Goal: Transaction & Acquisition: Purchase product/service

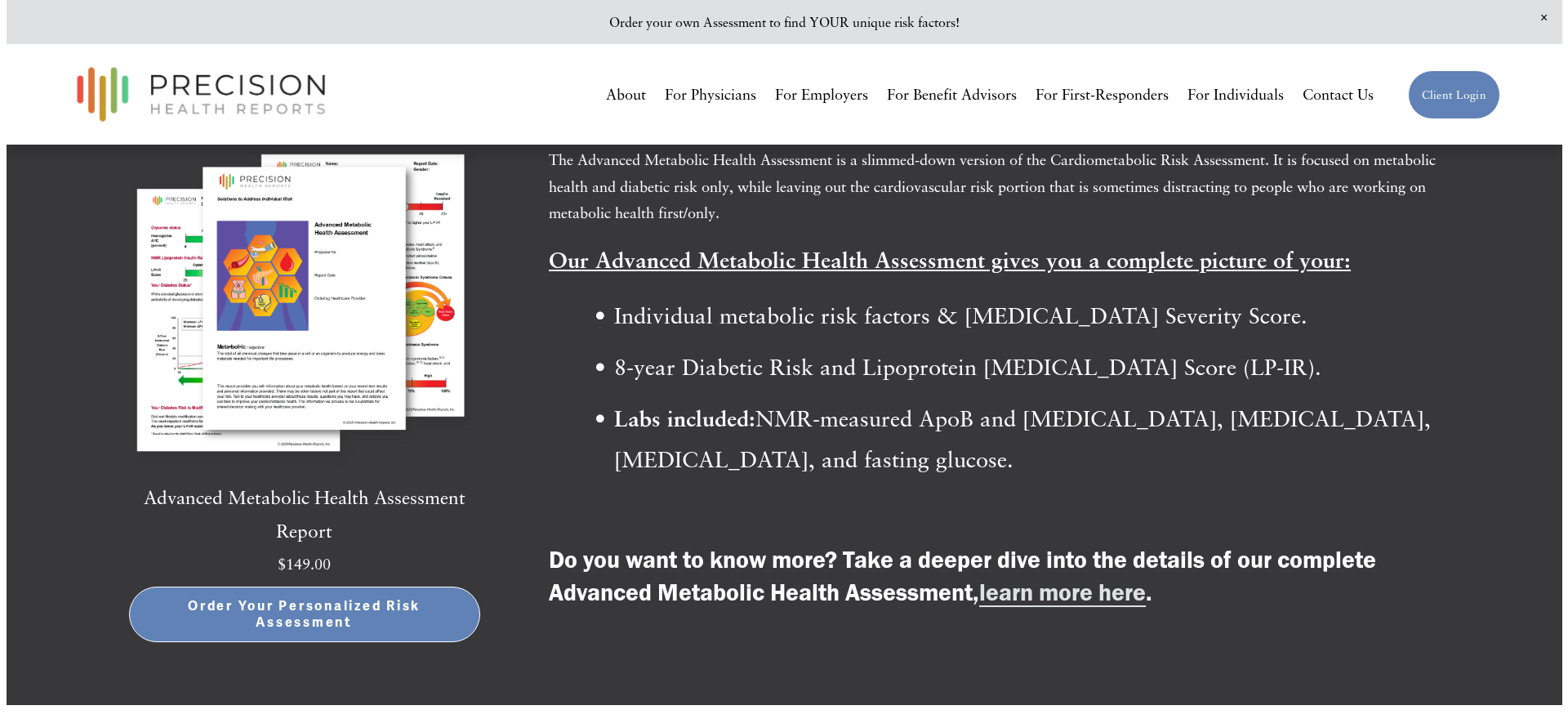
scroll to position [4202, 0]
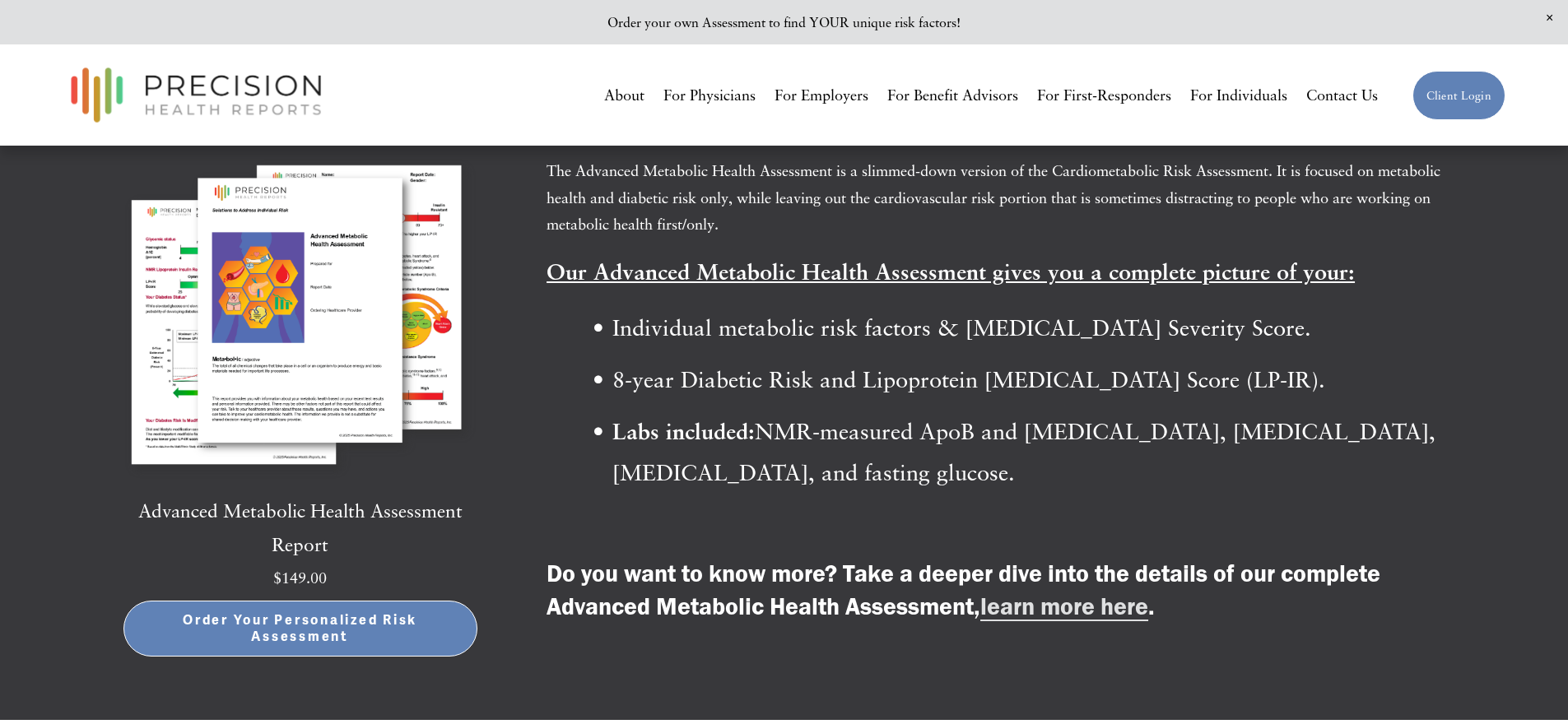
drag, startPoint x: 0, startPoint y: 0, endPoint x: 1553, endPoint y: 439, distance: 1613.9
click at [287, 640] on span "Order Your Personalized Risk Assessment" at bounding box center [300, 628] width 321 height 33
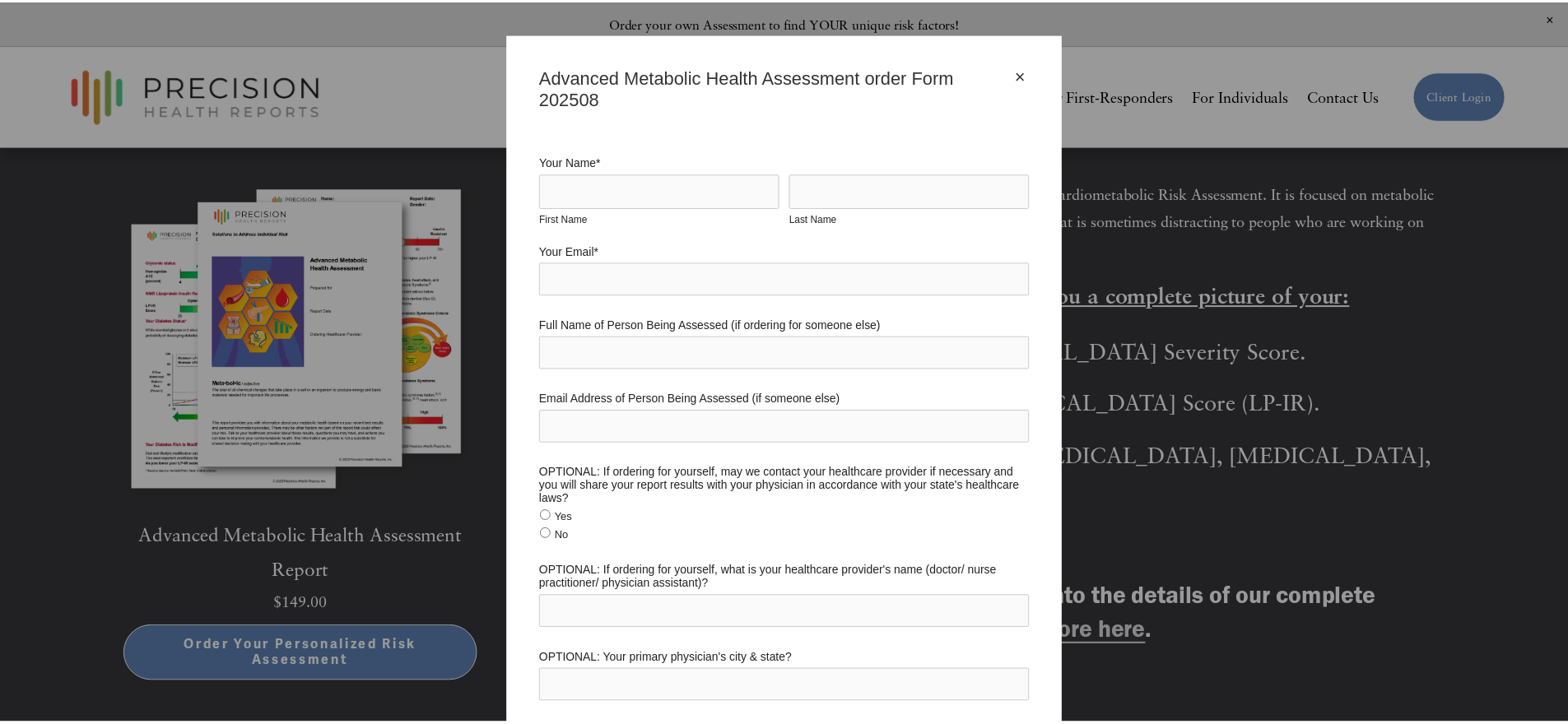
scroll to position [0, 0]
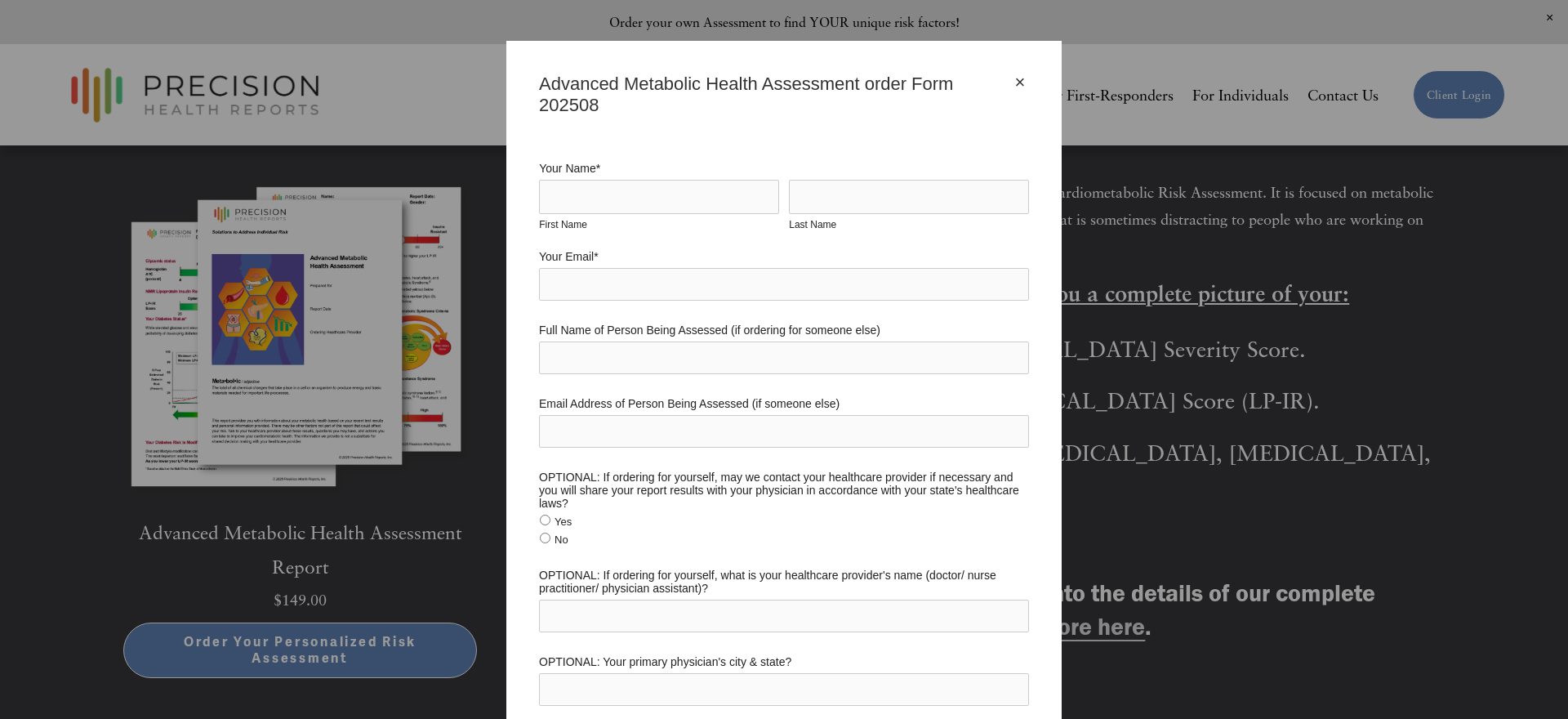
click at [1012, 77] on div "×" at bounding box center [1020, 82] width 18 height 18
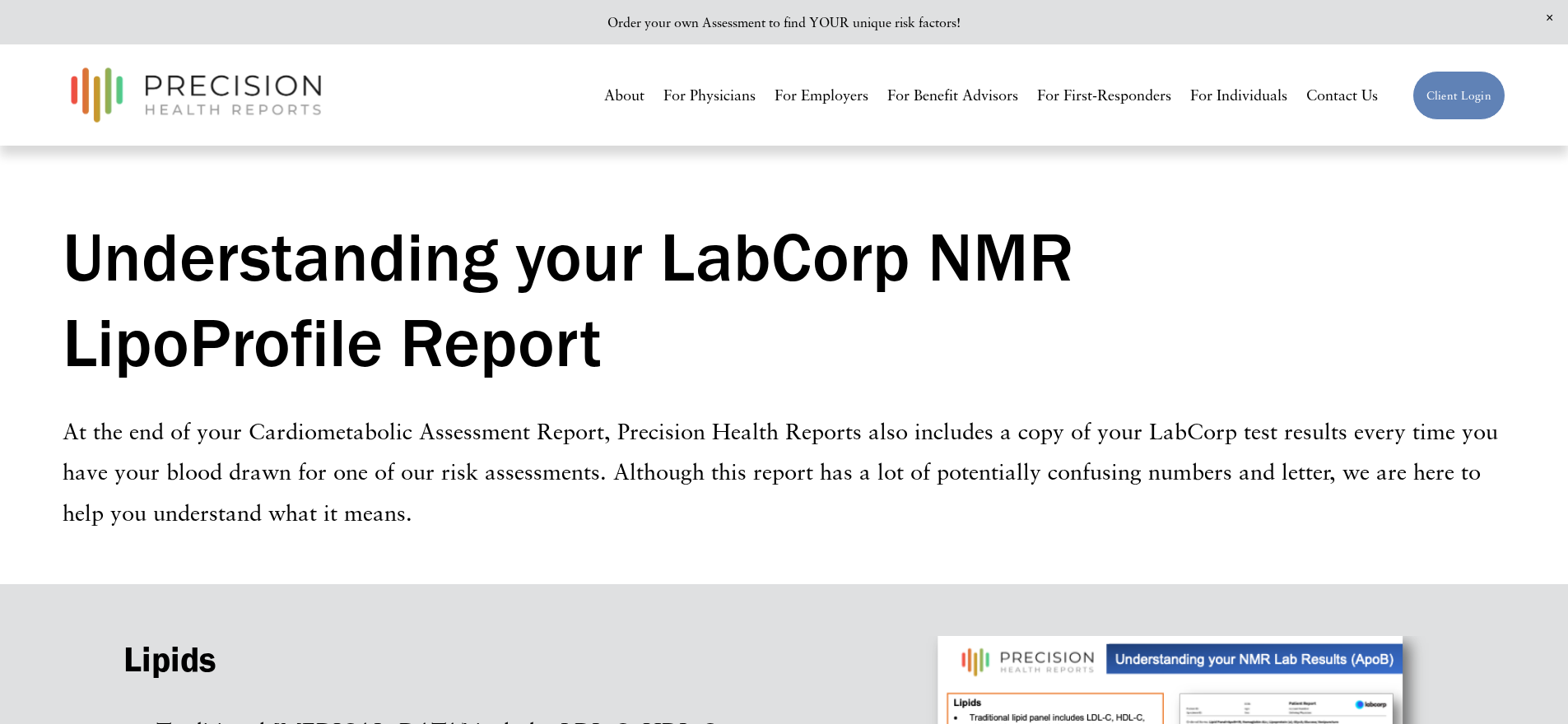
click at [1231, 92] on link "For Individuals" at bounding box center [1238, 95] width 97 height 30
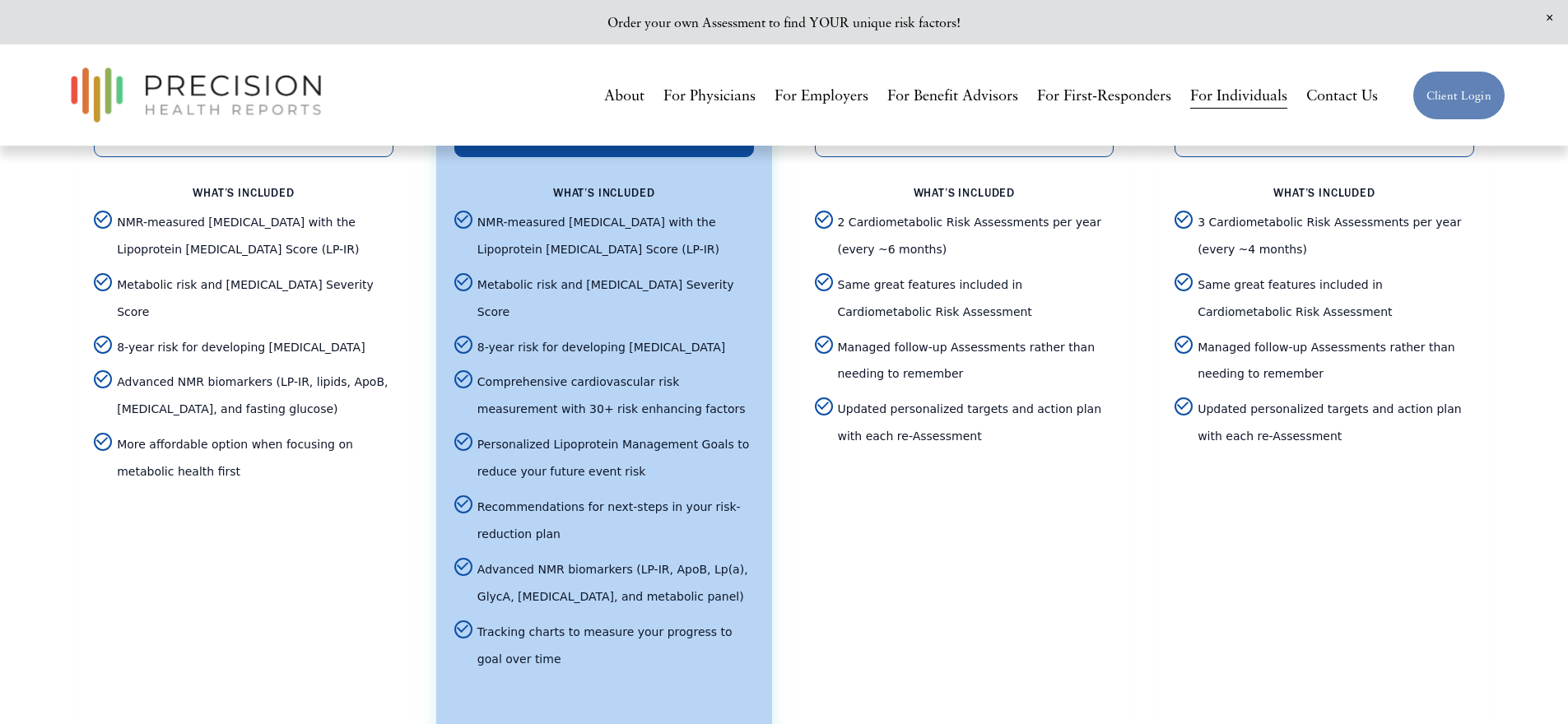
scroll to position [3454, 0]
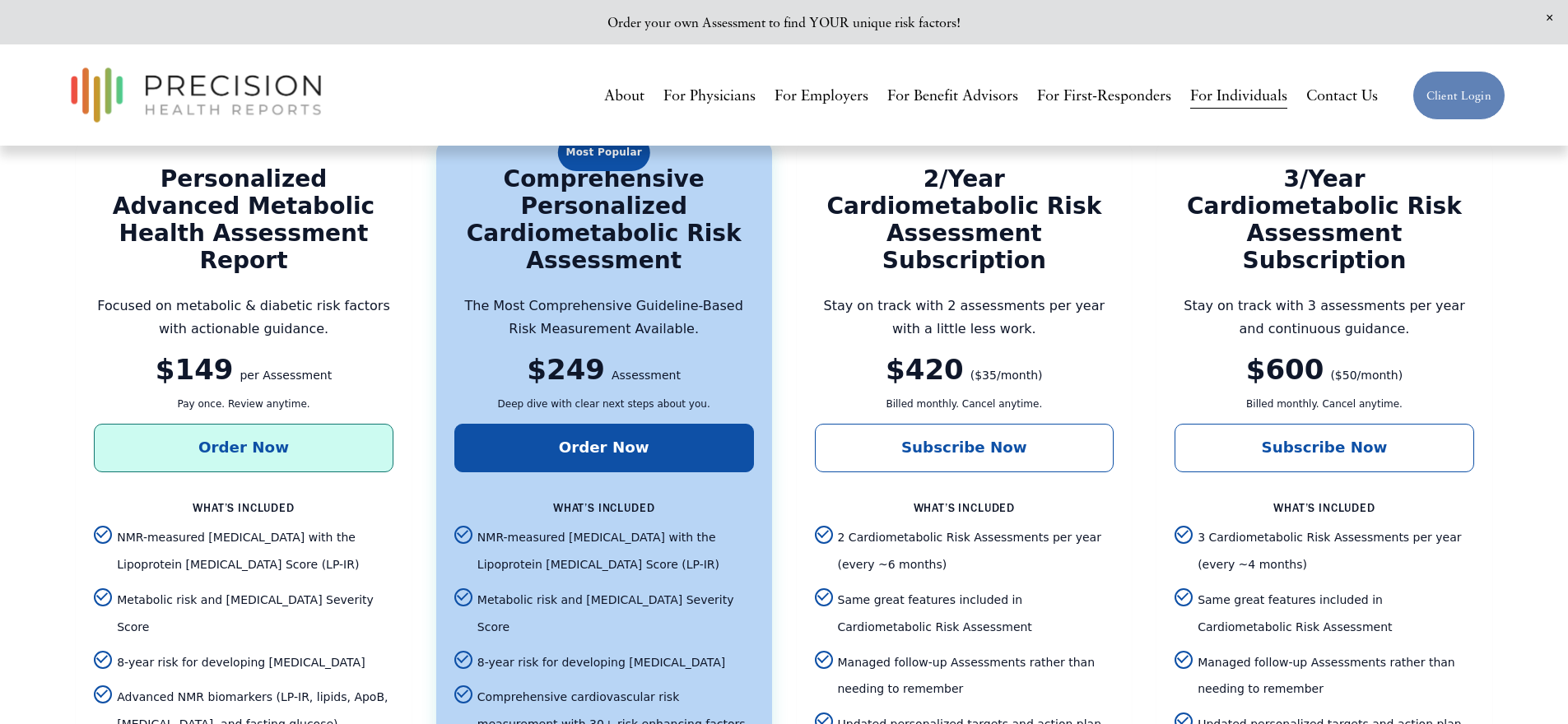
click at [201, 433] on link "Order Now" at bounding box center [243, 447] width 299 height 48
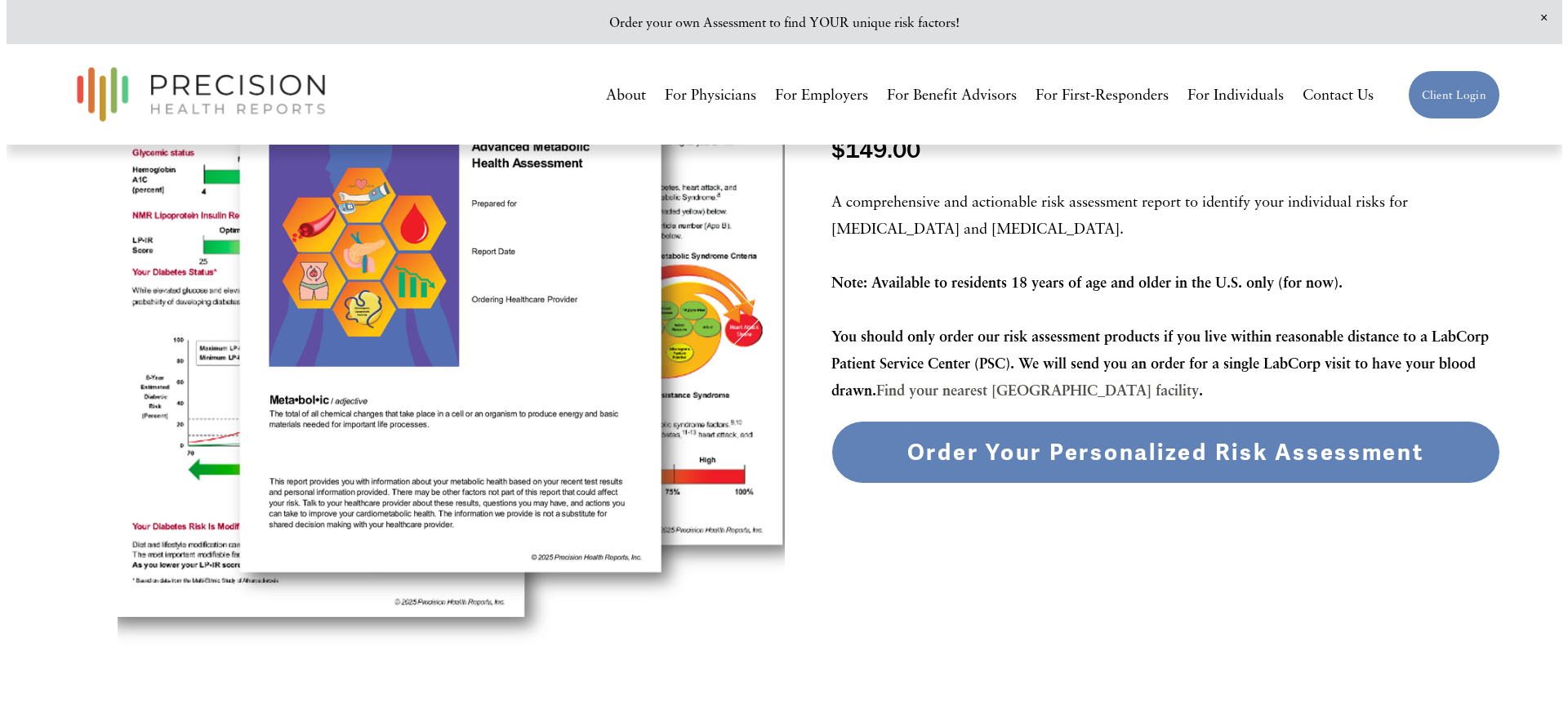
scroll to position [283, 0]
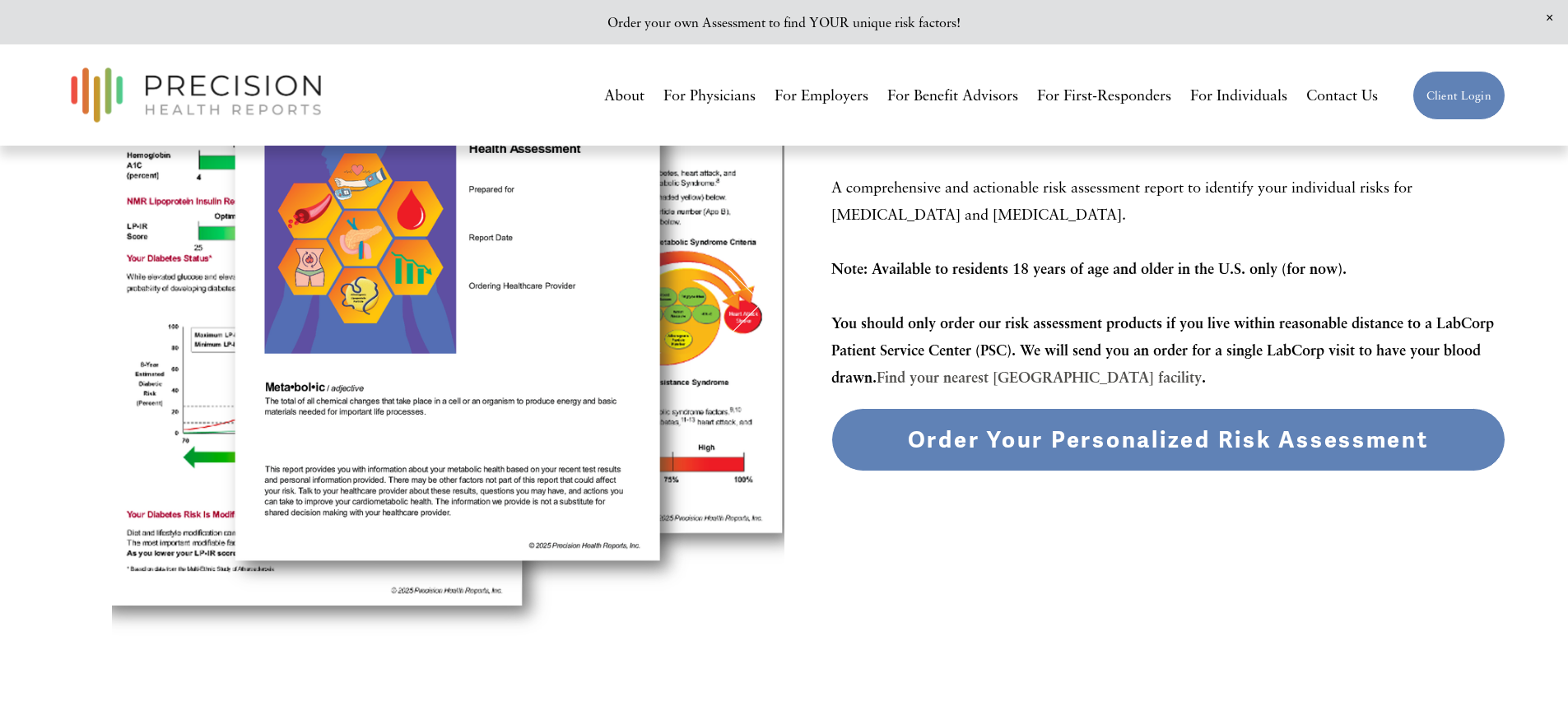
drag, startPoint x: 1577, startPoint y: 128, endPoint x: 1579, endPoint y: 232, distance: 104.0
click at [1567, 232] on html "-- gtag('config', 'AW-348850191'); 0 Order your own Assessment to find YOUR uni…" at bounding box center [784, 668] width 1568 height 1908
click at [1154, 443] on span "Order Your Personalized Risk Assessment" at bounding box center [1168, 440] width 521 height 28
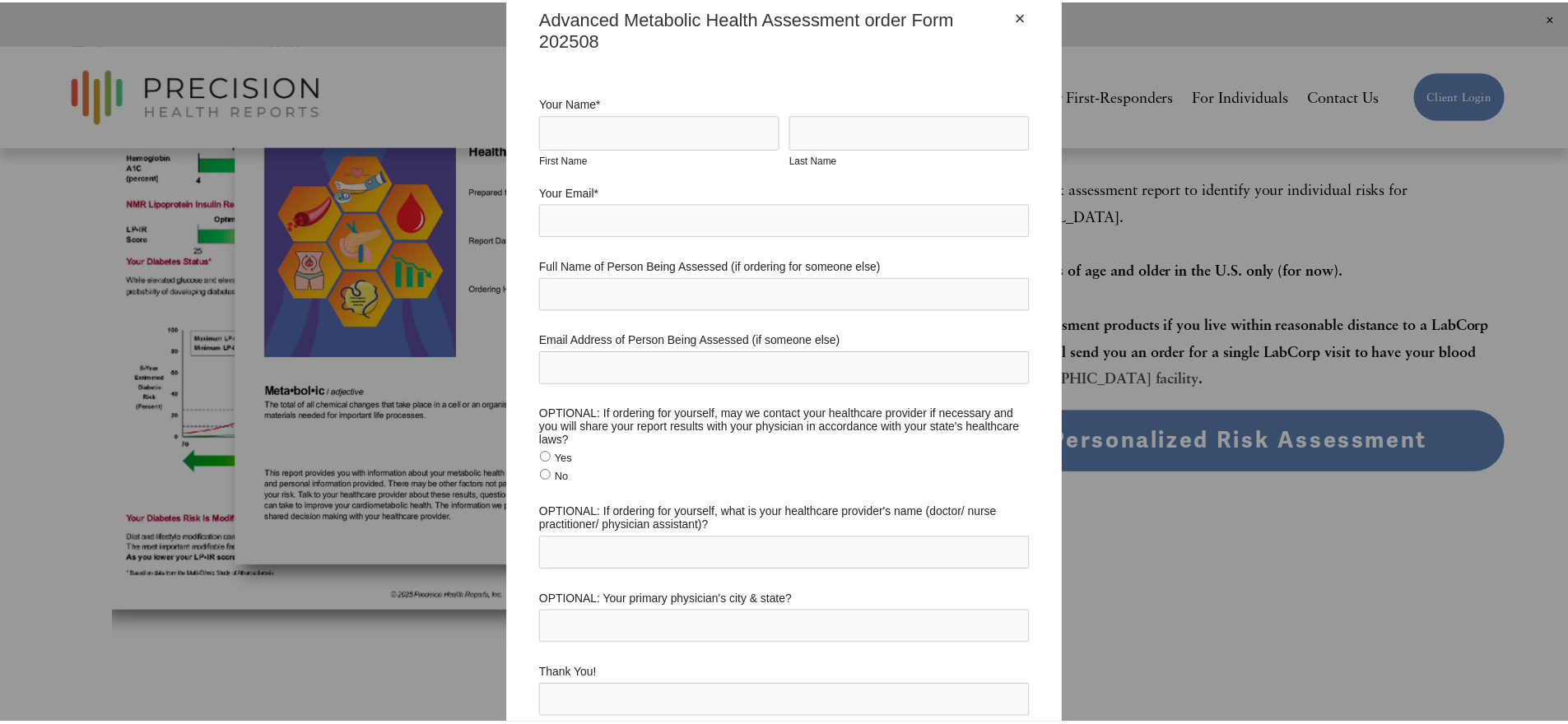
scroll to position [0, 0]
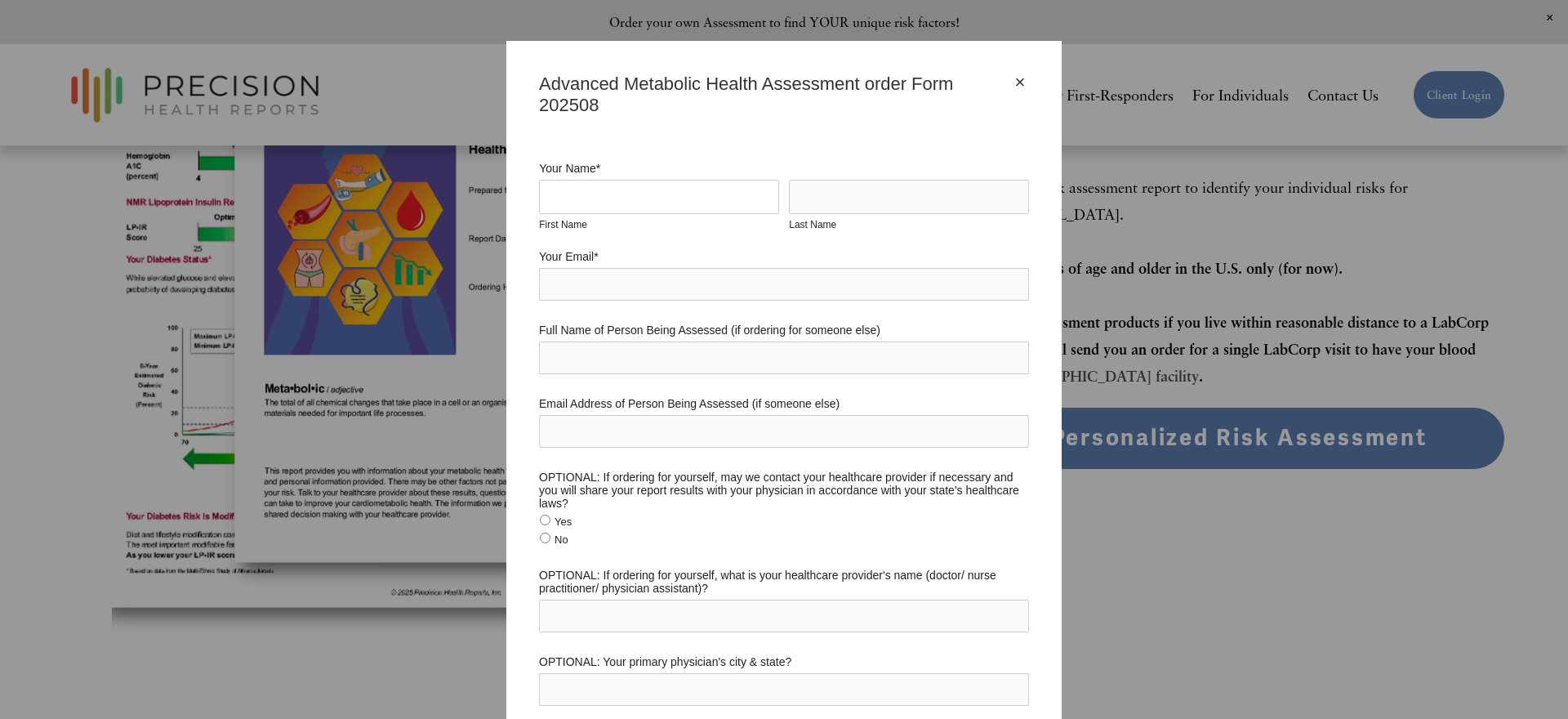
click at [589, 194] on input "First Name" at bounding box center [659, 197] width 240 height 35
click at [1183, 548] on div "× Advanced Metabolic Health Assessment order Form 202508 Your Name * First Name…" at bounding box center [784, 359] width 1568 height 719
drag, startPoint x: 1555, startPoint y: 76, endPoint x: 1567, endPoint y: 209, distance: 133.5
click at [1555, 209] on div "× Advanced Metabolic Health Assessment order Form 202508 Your Name * First Name…" at bounding box center [784, 359] width 1568 height 719
click at [1018, 80] on div "×" at bounding box center [1020, 82] width 18 height 18
